Goal: Task Accomplishment & Management: Complete application form

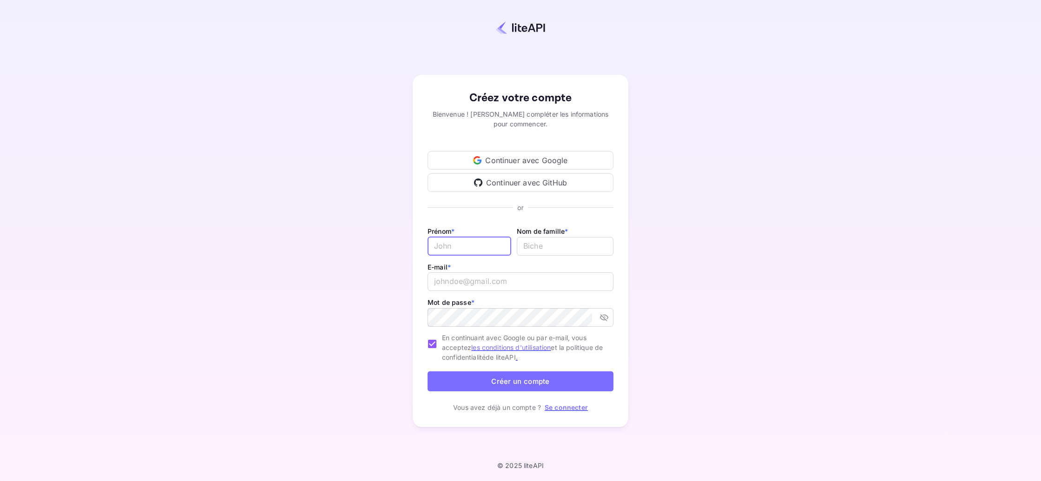
click at [448, 237] on input "E-mail *" at bounding box center [469, 246] width 84 height 19
type input "[PERSON_NAME]"
type input "BASSET"
drag, startPoint x: 532, startPoint y: 284, endPoint x: 368, endPoint y: 285, distance: 165.0
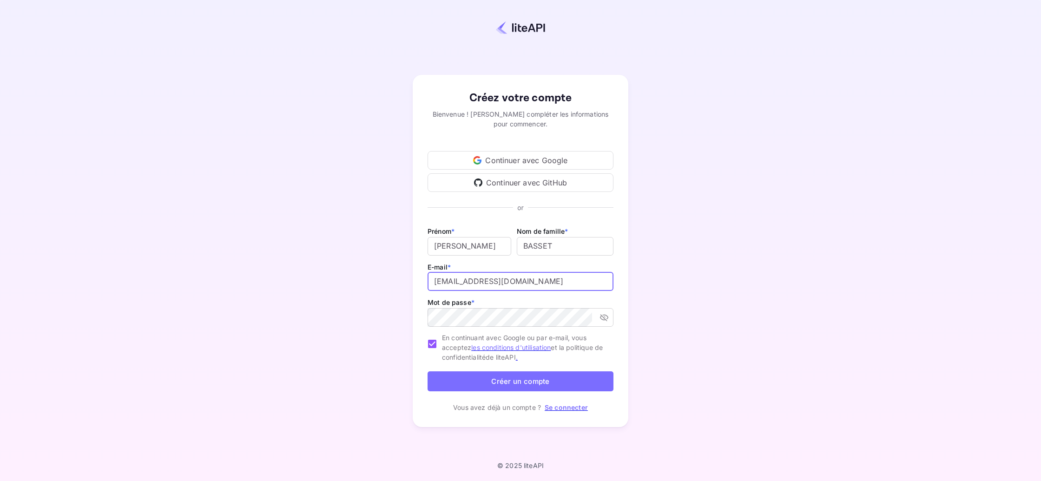
click at [368, 285] on div "Créez votre compte Bienvenue ! [PERSON_NAME] compléter les informations pour co…" at bounding box center [520, 250] width 959 height 421
type input "[EMAIL_ADDRESS][DOMAIN_NAME]"
click at [566, 389] on button "Créer un compte" at bounding box center [520, 381] width 186 height 20
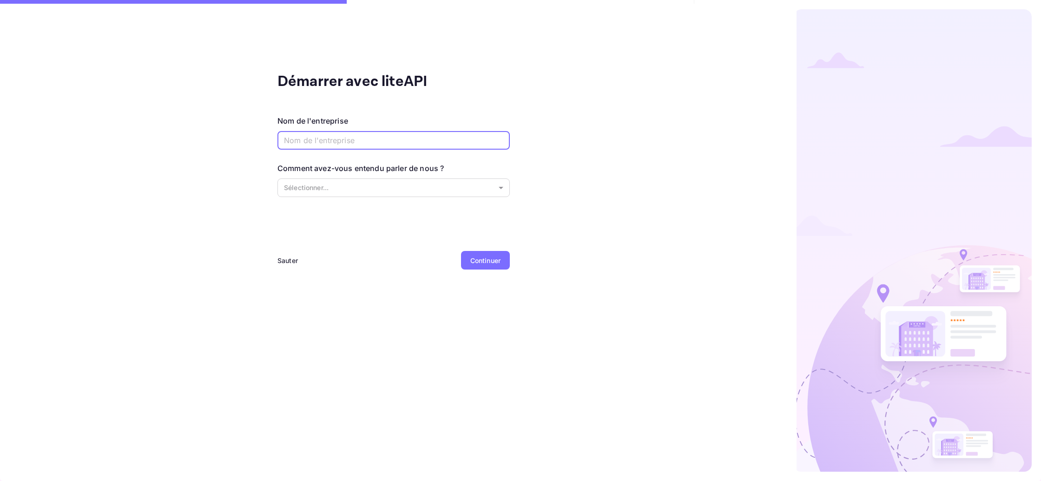
click at [393, 145] on input "text" at bounding box center [393, 140] width 232 height 19
type input "Itineria"
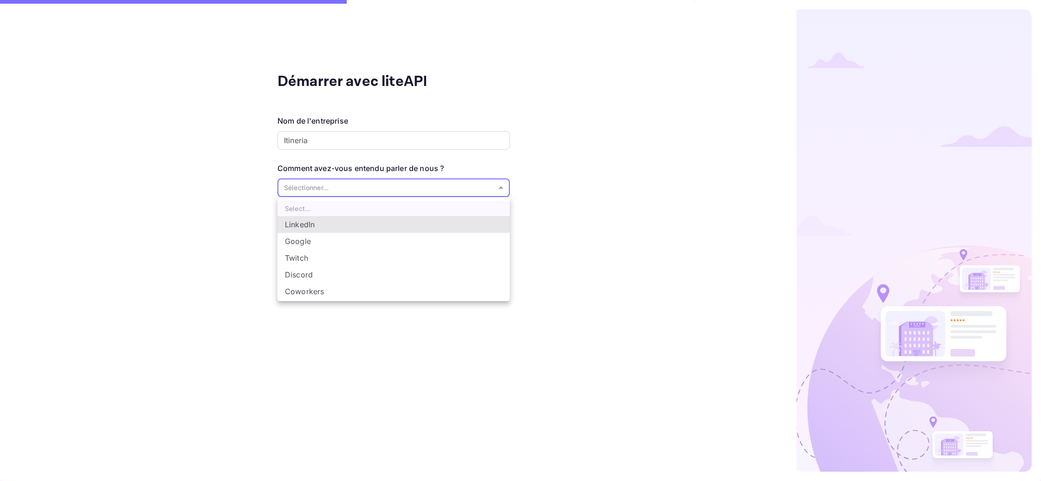
click at [419, 181] on body "Démarrer avec liteAPI Nom de l'entreprise Itineria ​ Comment avez-vous entendu …" at bounding box center [520, 240] width 1041 height 481
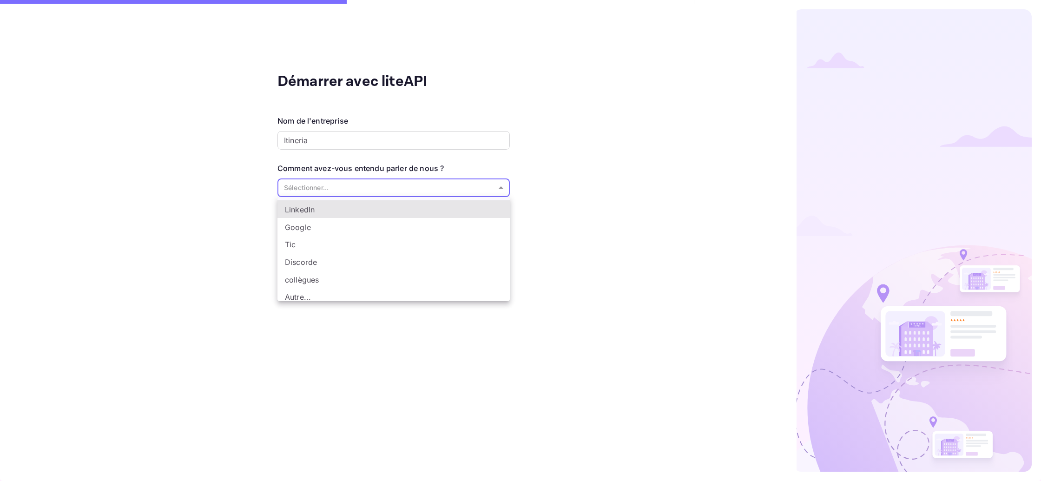
scroll to position [19, 0]
click at [378, 285] on li "Autre..." at bounding box center [393, 294] width 232 height 18
type input "Other..."
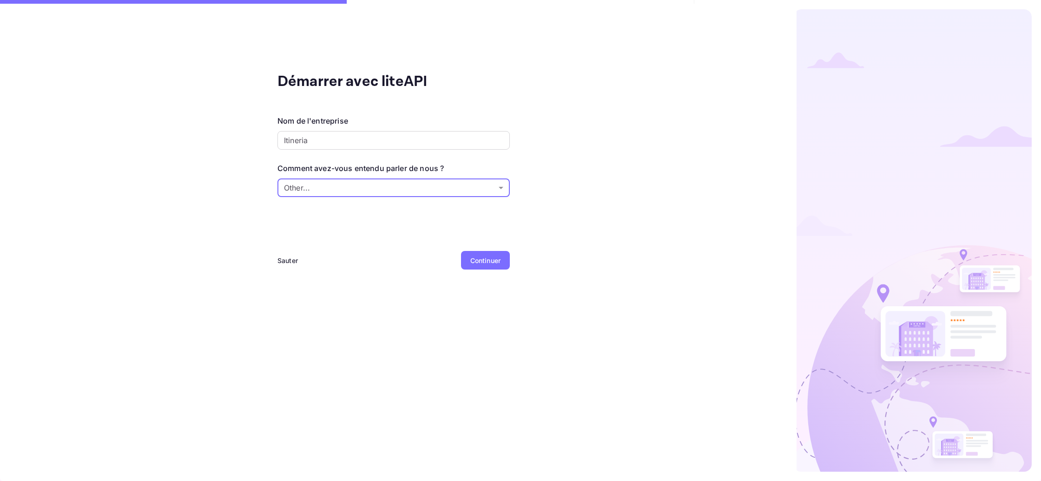
click at [500, 266] on div "Continuer" at bounding box center [485, 260] width 49 height 19
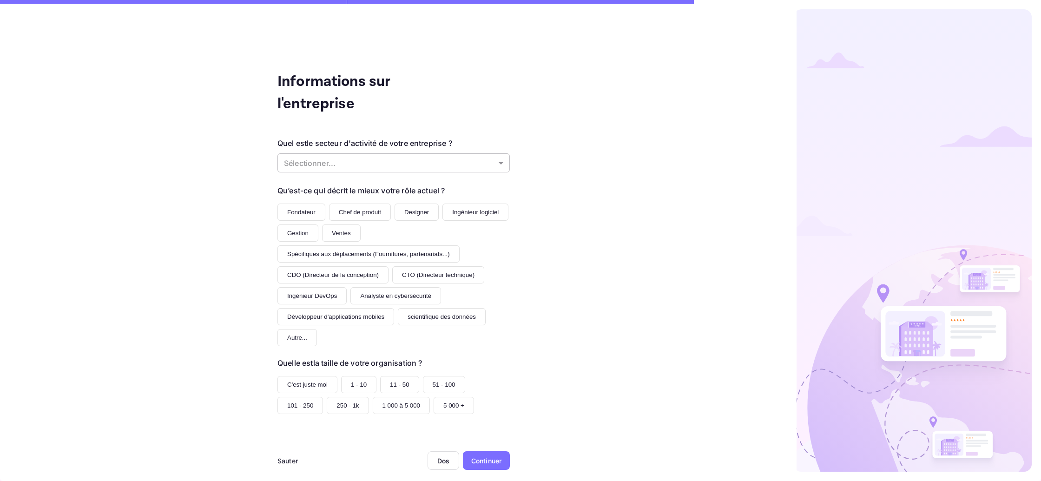
click at [466, 161] on body "Informations sur l'entreprise Quel est le secteur d'activité de votre entrepris…" at bounding box center [520, 240] width 1041 height 481
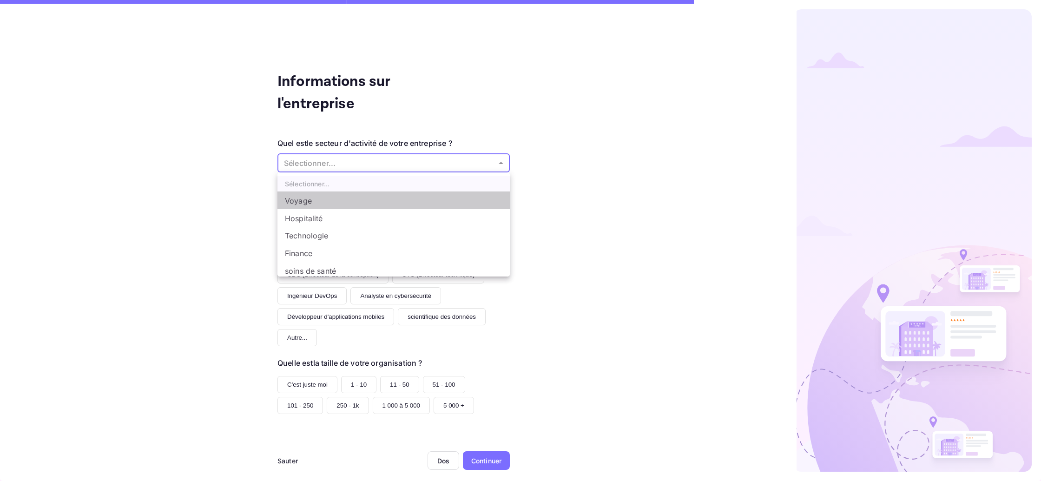
click at [414, 206] on li "Voyage" at bounding box center [393, 200] width 232 height 18
type input "Travel"
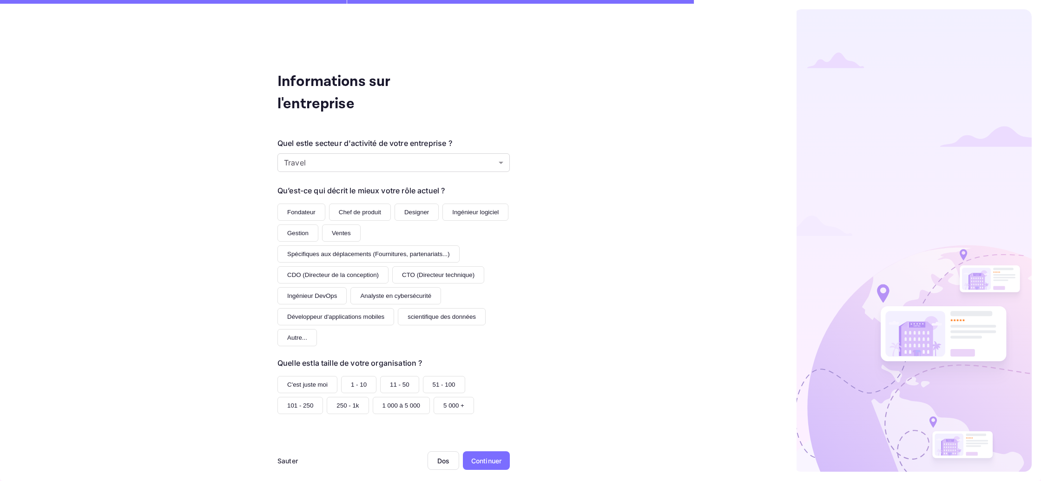
click at [310, 217] on button "Fondateur" at bounding box center [301, 212] width 48 height 17
click at [380, 217] on button "Chef de produit" at bounding box center [360, 212] width 62 height 17
click at [316, 217] on button "Fondateur" at bounding box center [301, 212] width 48 height 17
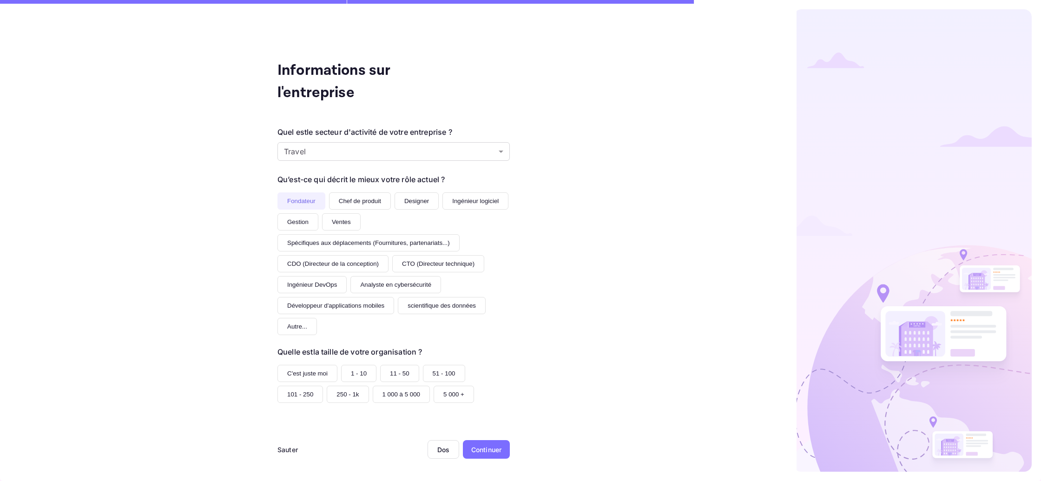
click at [355, 372] on font "1 - 10" at bounding box center [359, 373] width 16 height 7
click at [499, 444] on div "Continuer" at bounding box center [486, 449] width 47 height 19
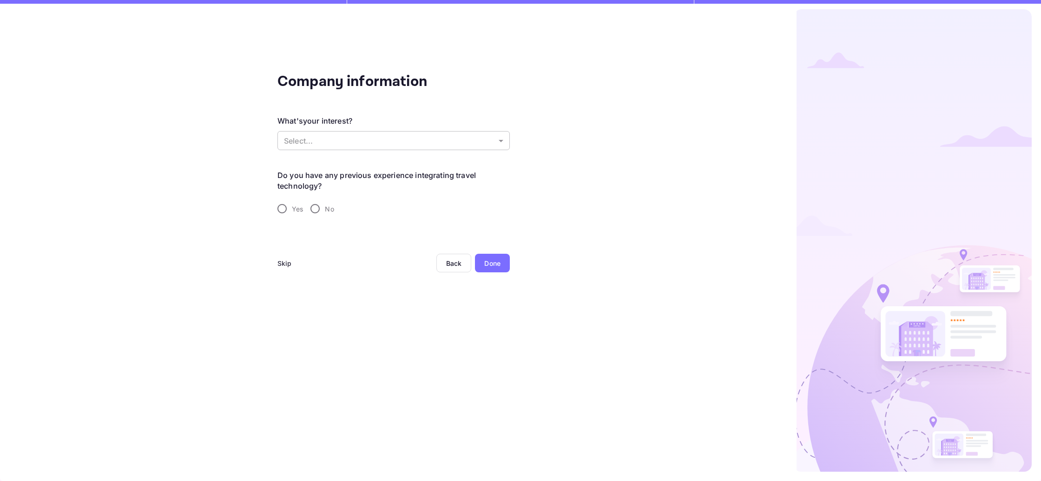
click at [327, 147] on body "Company information What's your interest? Select... ​ Do you have any previous …" at bounding box center [520, 240] width 1041 height 481
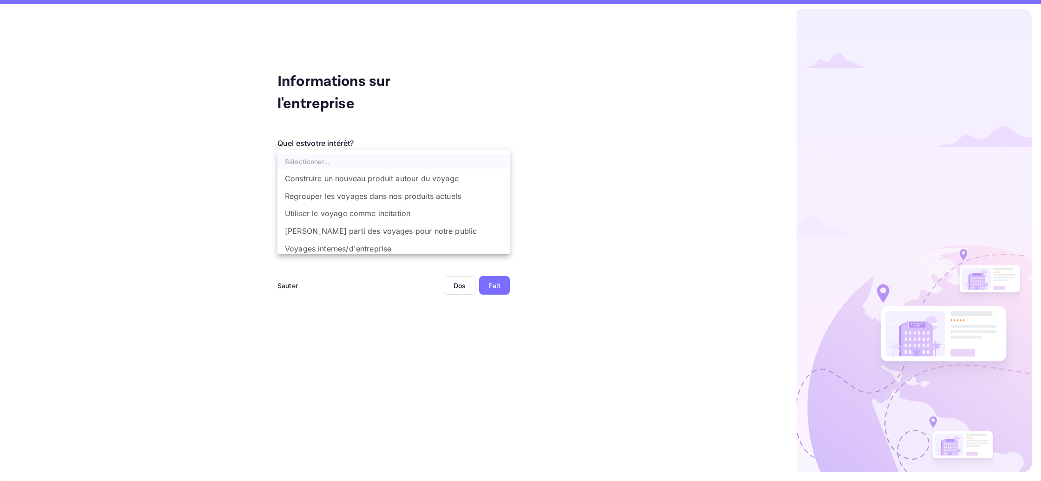
scroll to position [1, 0]
click at [444, 179] on font "Construire un nouveau produit autour du voyage" at bounding box center [372, 177] width 174 height 9
type input "Building a new product around travel"
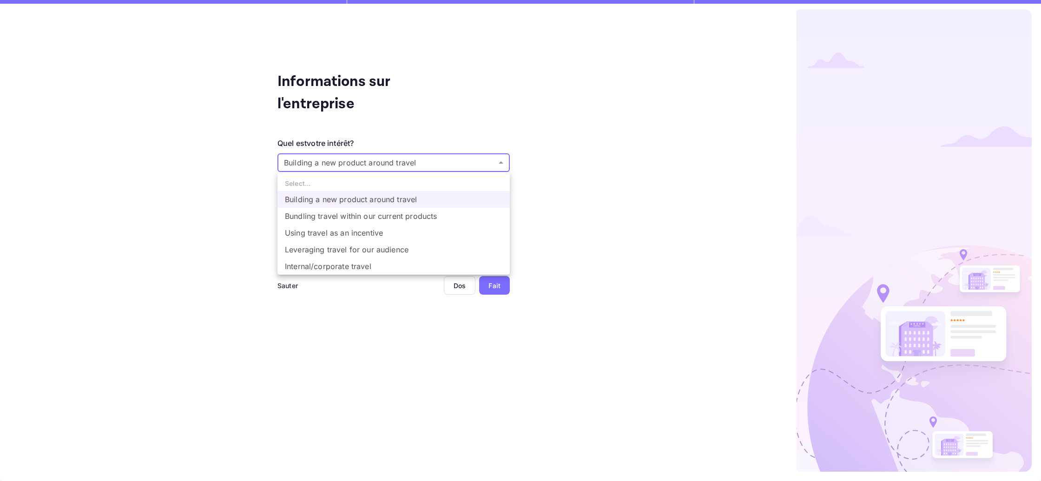
click at [484, 167] on body "Informations sur l'entreprise Quel est votre intérêt? Building a new product ar…" at bounding box center [520, 240] width 1041 height 481
click at [452, 196] on font "Construire un nouveau produit autour du voyage" at bounding box center [372, 200] width 174 height 9
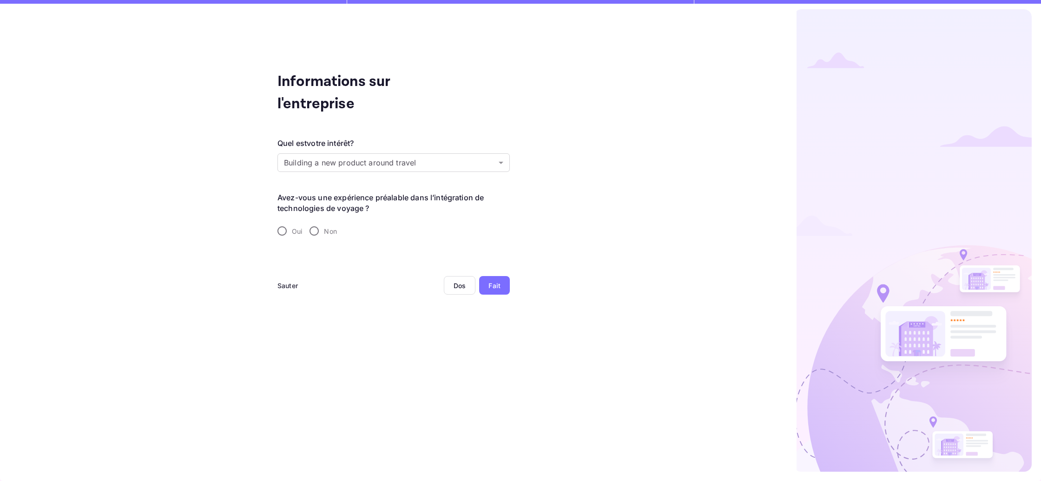
click at [325, 231] on font "Non" at bounding box center [330, 231] width 13 height 8
click at [324, 231] on input "Non" at bounding box center [314, 231] width 20 height 20
radio input "true"
click at [495, 291] on div "Fait" at bounding box center [494, 285] width 31 height 19
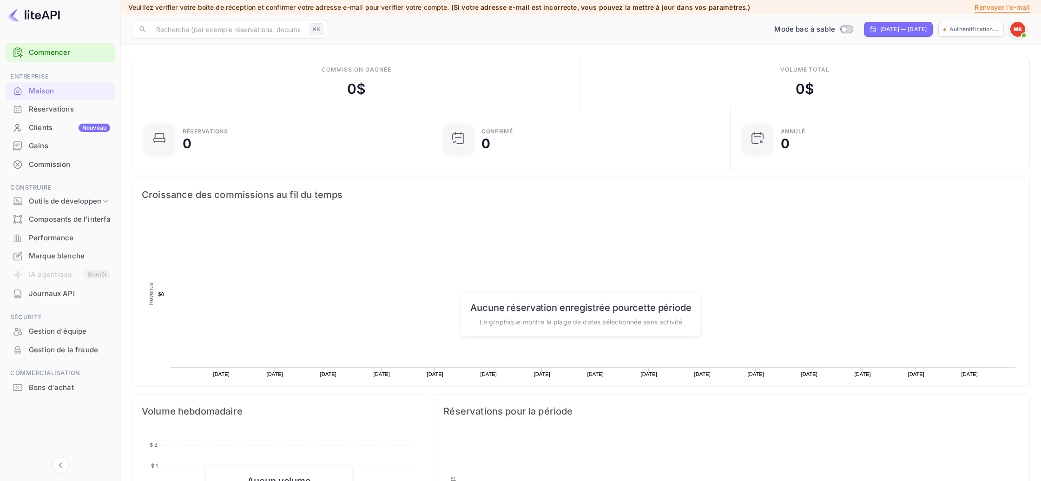
scroll to position [151, 293]
click at [634, 37] on div "Mode bac à sable [DATE] — [DATE] [DOMAIN_NAME]..." at bounding box center [680, 29] width 699 height 17
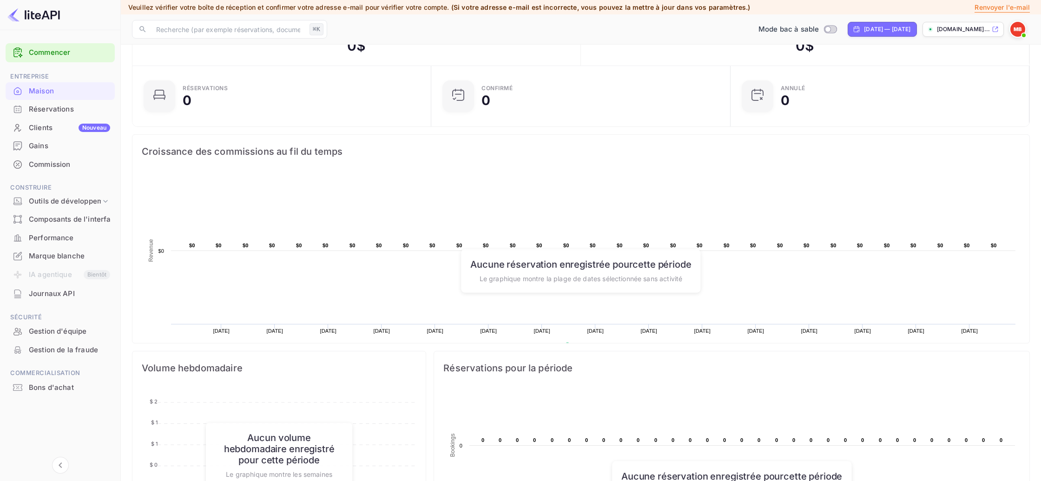
scroll to position [0, 0]
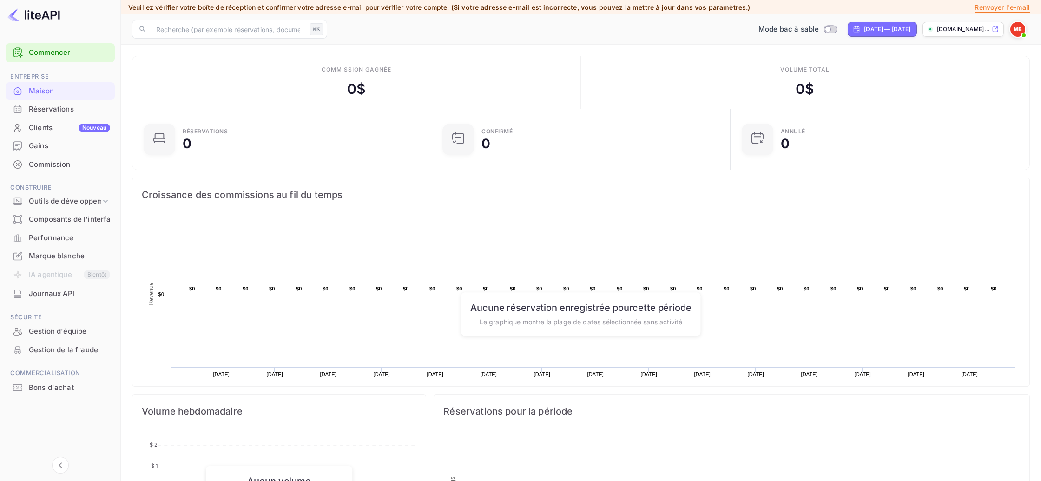
click at [85, 294] on div "Journaux API" at bounding box center [69, 294] width 81 height 11
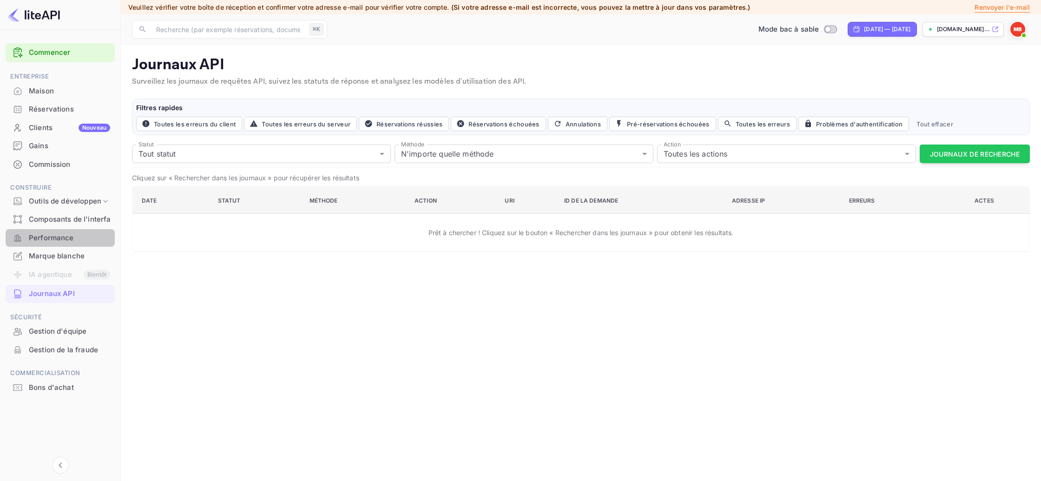
click at [65, 240] on font "Performance" at bounding box center [51, 237] width 45 height 9
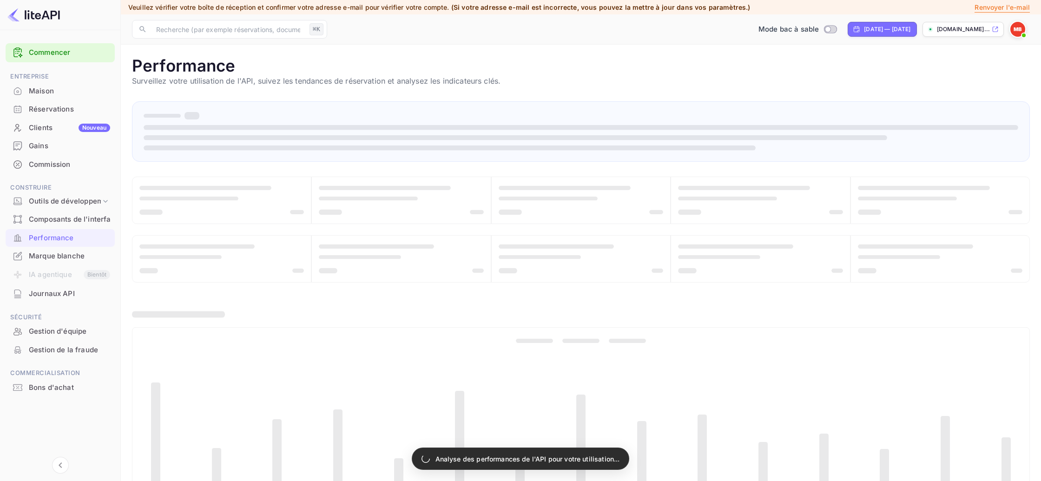
click at [64, 251] on font "Marque blanche" at bounding box center [57, 255] width 56 height 9
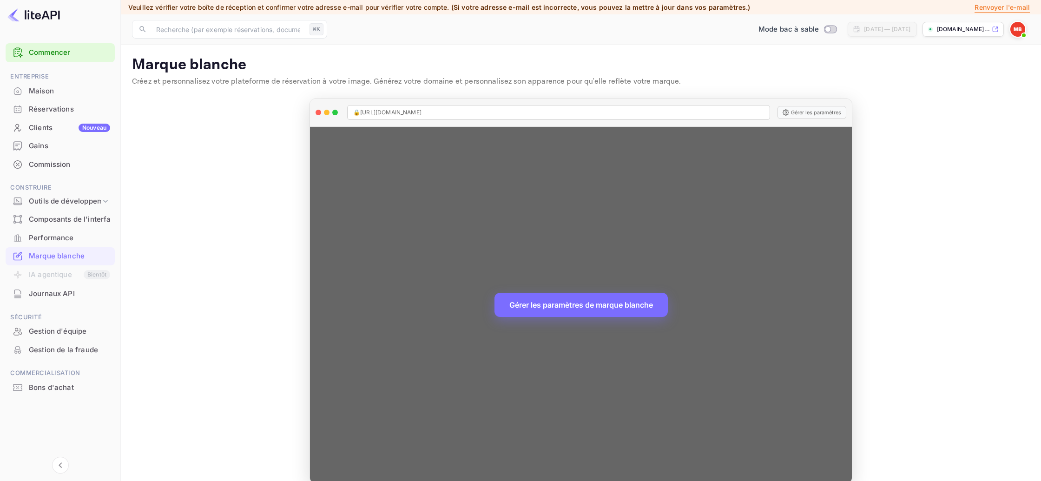
click at [316, 111] on div at bounding box center [318, 113] width 6 height 6
click at [317, 112] on div at bounding box center [318, 113] width 6 height 6
click at [319, 112] on div at bounding box center [318, 113] width 6 height 6
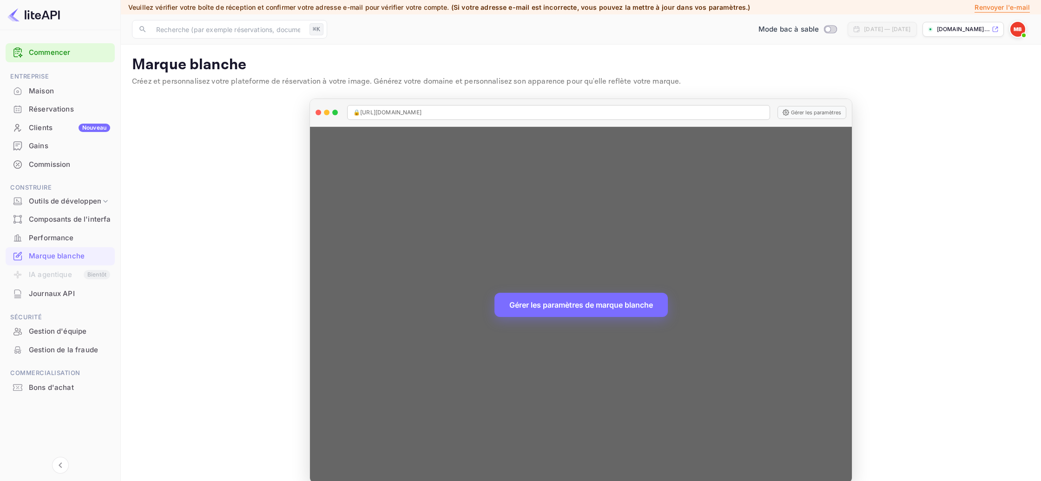
click at [319, 112] on div at bounding box center [318, 113] width 6 height 6
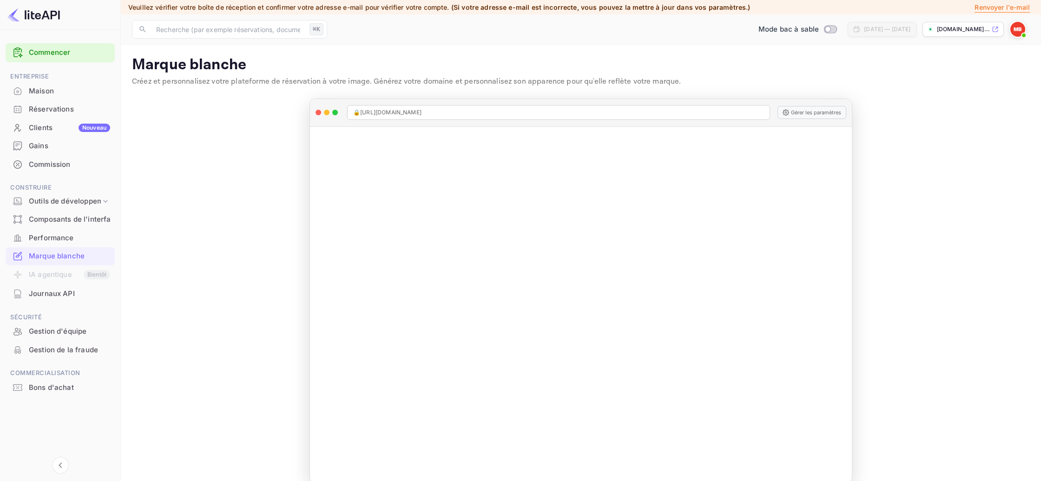
click at [63, 58] on div "Commencer" at bounding box center [60, 52] width 109 height 19
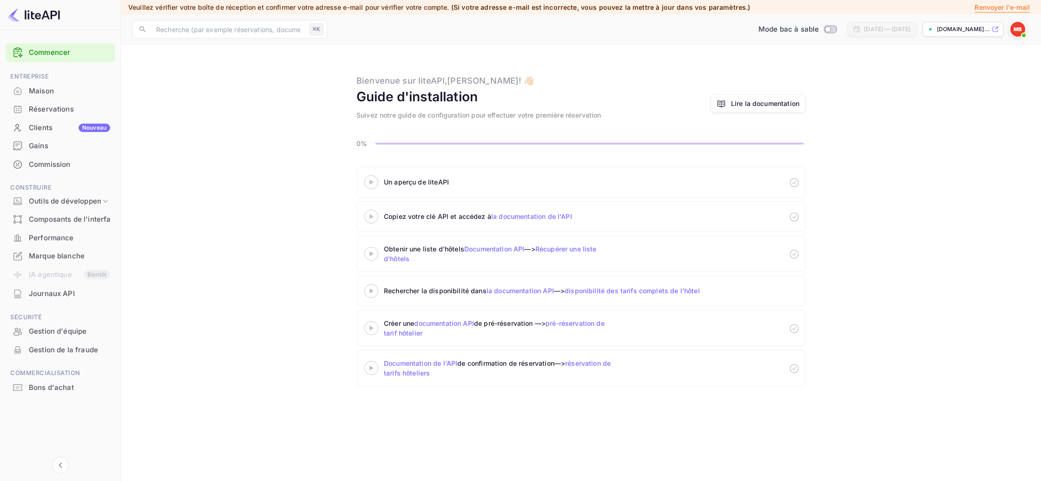
click at [382, 182] on icon at bounding box center [371, 182] width 33 height 5
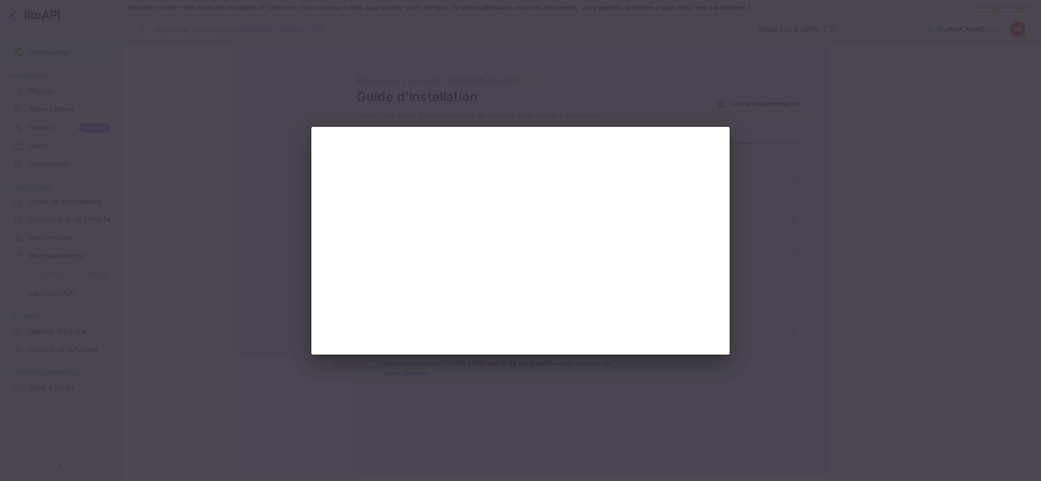
click at [779, 309] on div at bounding box center [520, 240] width 1041 height 481
